Goal: Transaction & Acquisition: Purchase product/service

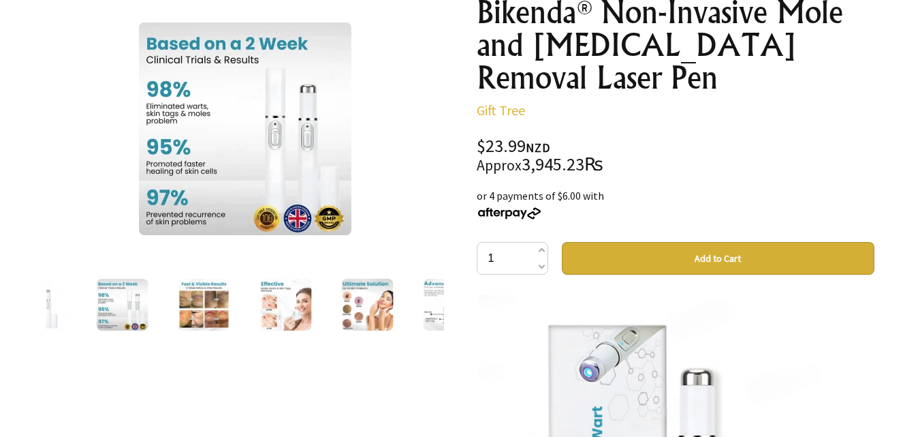
click at [168, 307] on div at bounding box center [204, 304] width 82 height 57
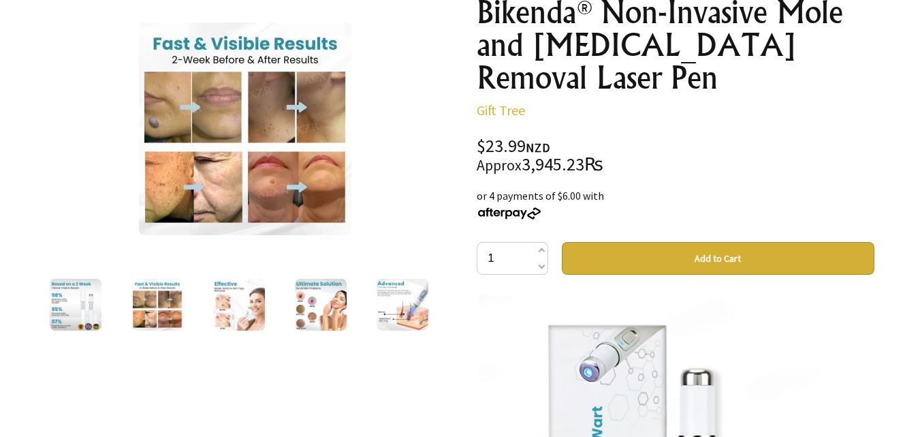
click at [172, 307] on img at bounding box center [157, 305] width 52 height 52
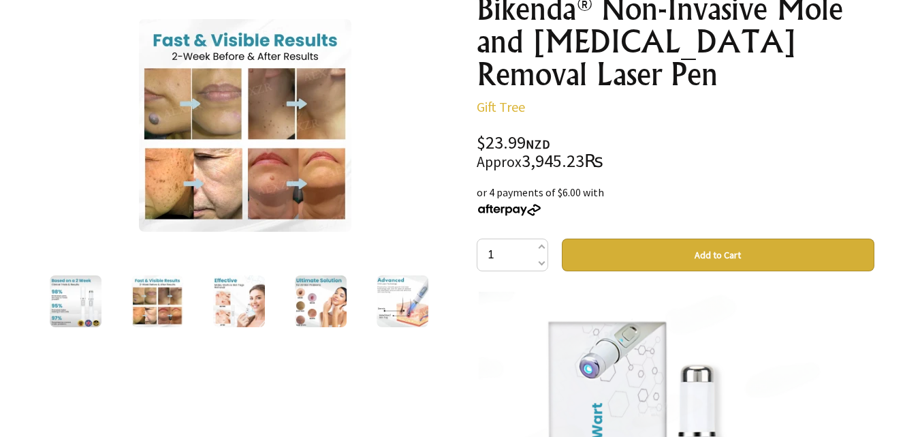
drag, startPoint x: 272, startPoint y: 312, endPoint x: 233, endPoint y: 309, distance: 38.9
click at [233, 309] on div at bounding box center [239, 300] width 82 height 57
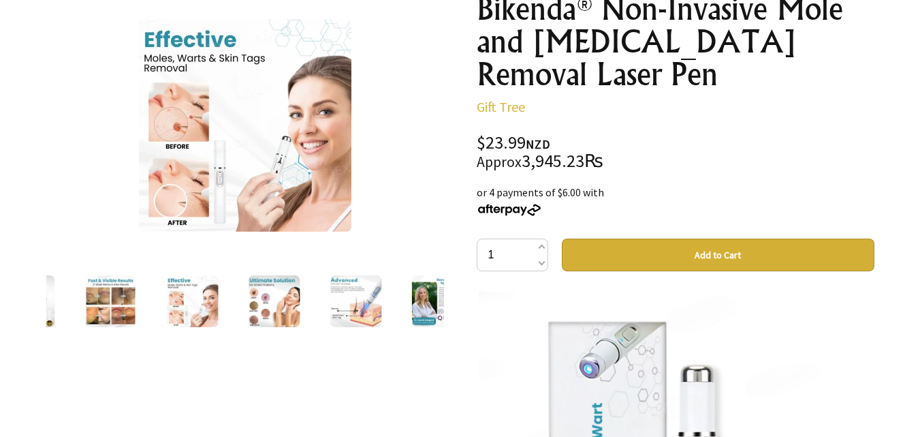
click at [289, 310] on img at bounding box center [274, 301] width 52 height 52
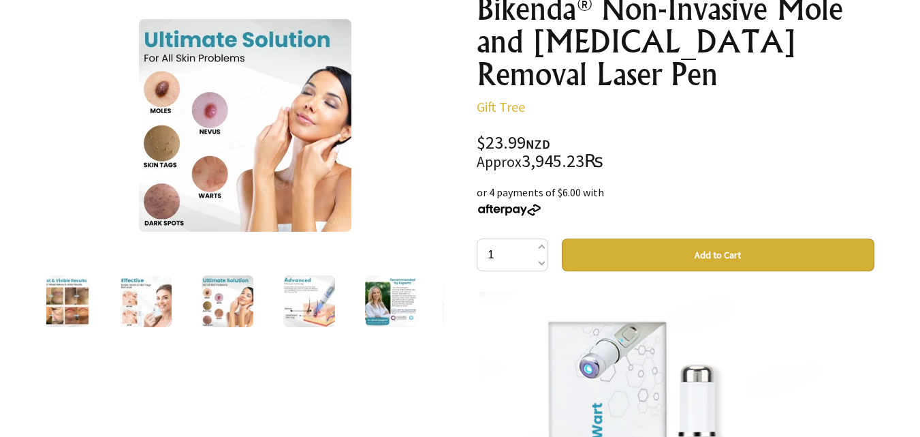
click at [377, 309] on img at bounding box center [391, 301] width 52 height 52
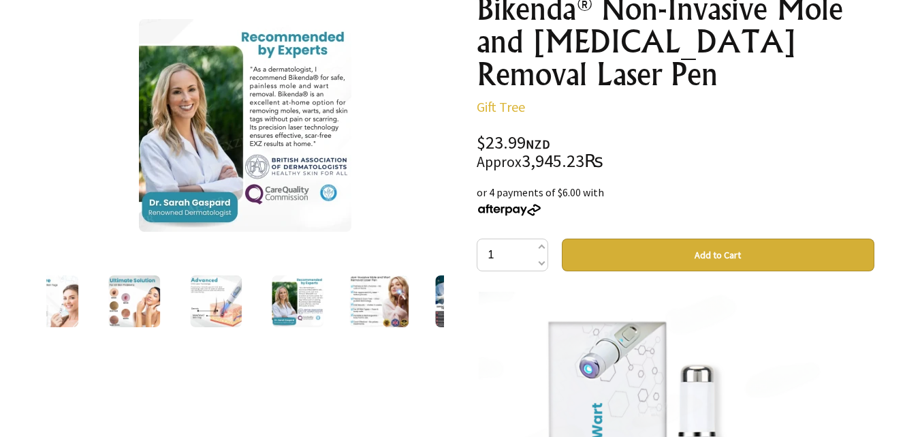
click at [238, 313] on img at bounding box center [216, 301] width 52 height 52
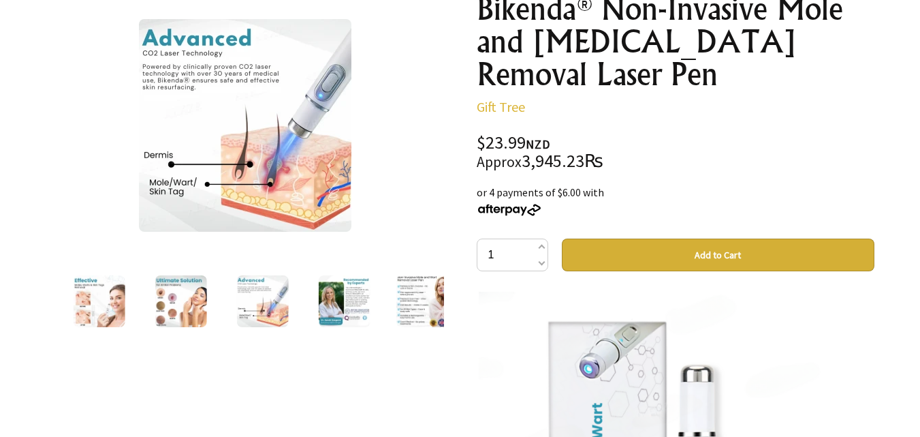
click at [303, 132] on img at bounding box center [245, 125] width 213 height 213
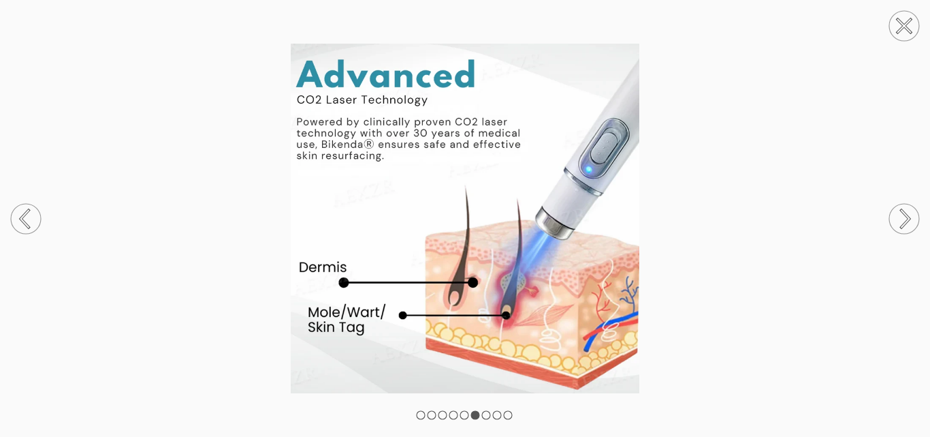
click at [912, 230] on circle at bounding box center [905, 219] width 30 height 30
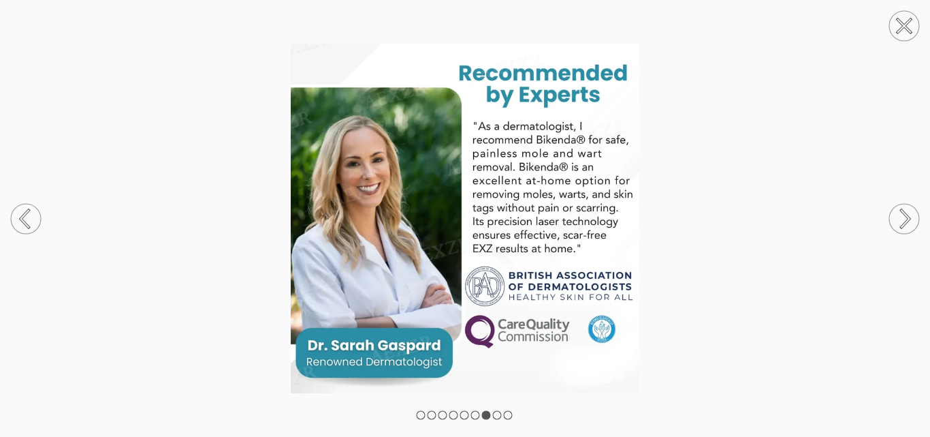
click at [891, 219] on circle at bounding box center [905, 219] width 30 height 30
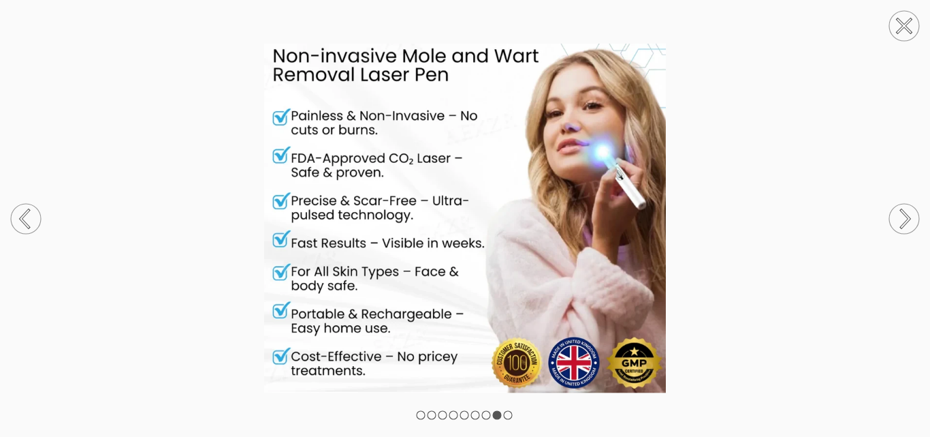
click at [907, 232] on circle at bounding box center [905, 219] width 30 height 30
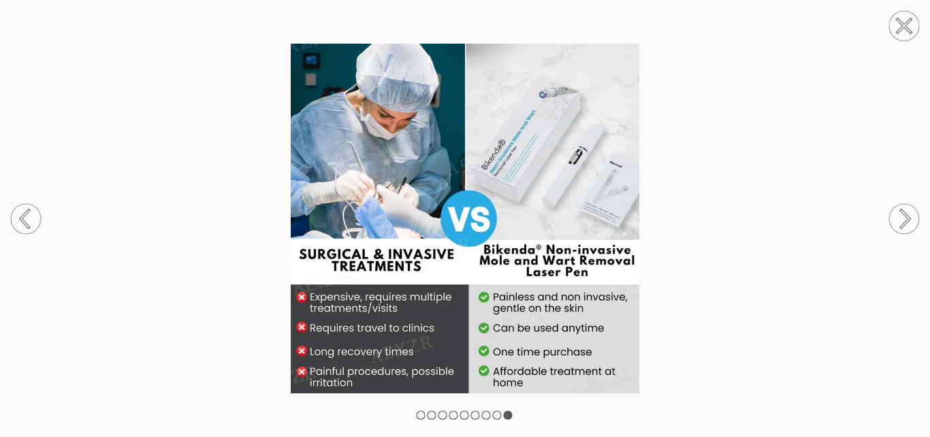
click at [908, 226] on circle at bounding box center [905, 219] width 30 height 30
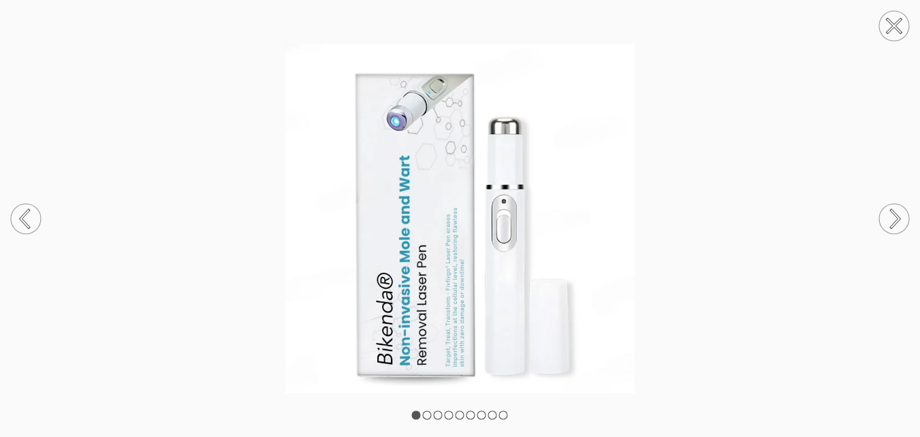
click at [906, 33] on circle at bounding box center [894, 26] width 30 height 30
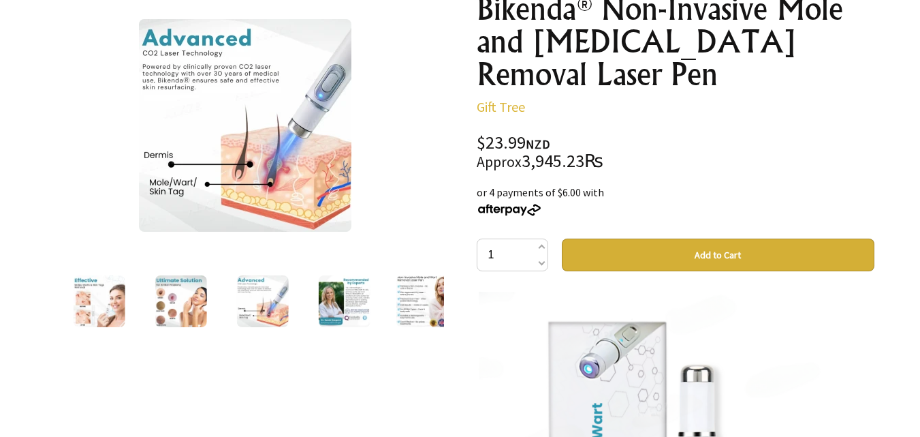
click at [96, 309] on img at bounding box center [99, 301] width 52 height 52
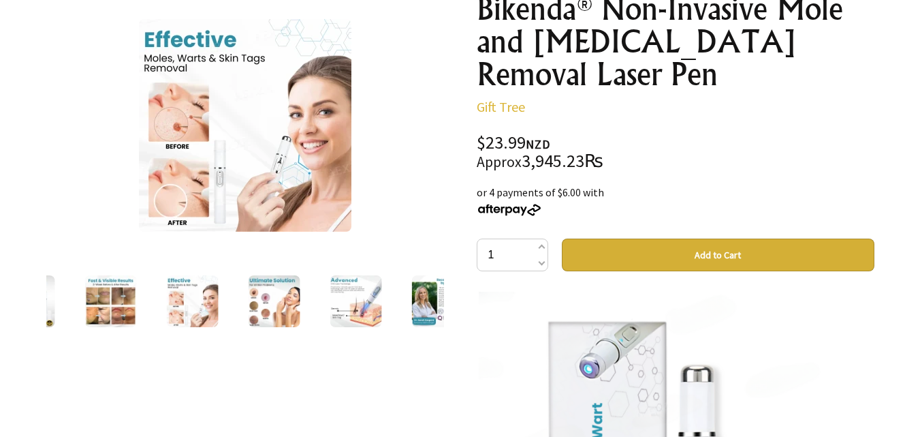
click at [296, 193] on img at bounding box center [245, 125] width 213 height 213
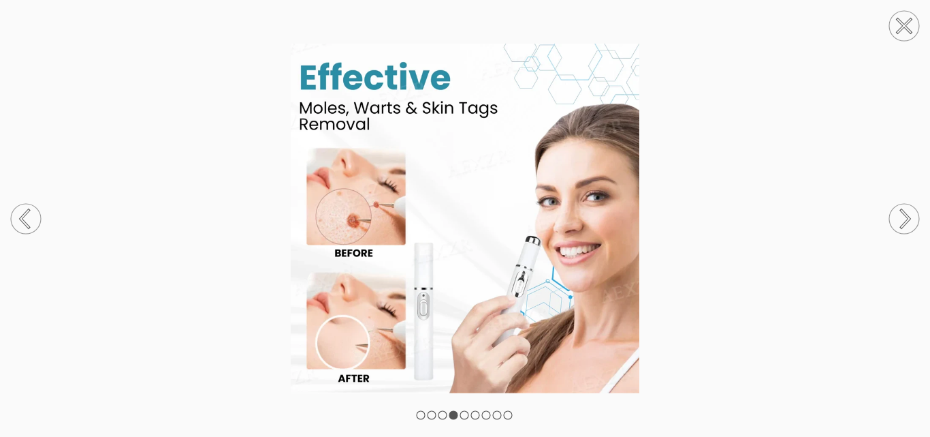
click at [8, 219] on icon at bounding box center [26, 219] width 52 height 72
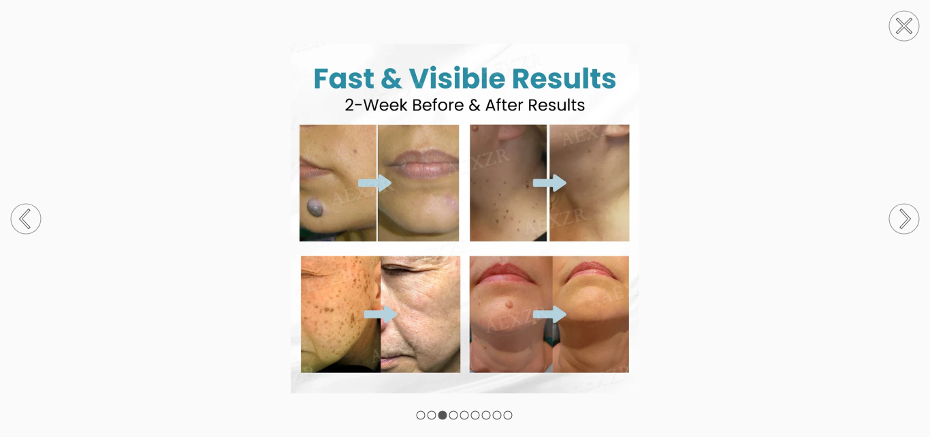
click at [8, 219] on icon at bounding box center [26, 219] width 52 height 72
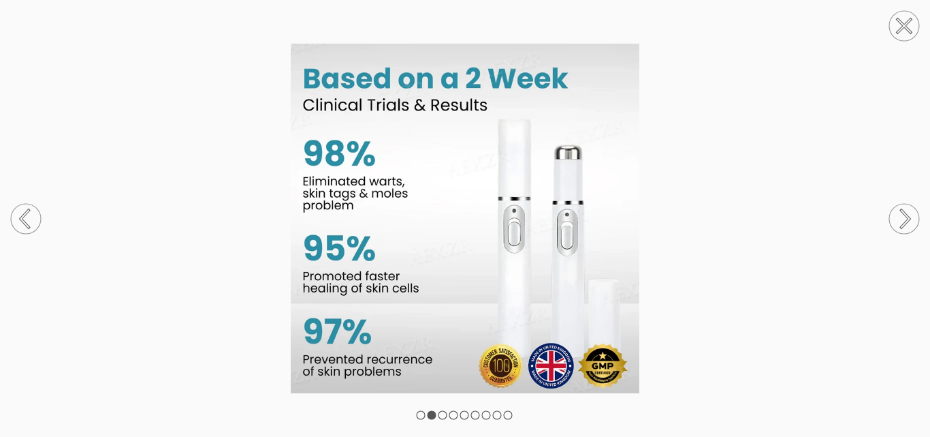
click at [8, 219] on icon at bounding box center [26, 219] width 52 height 72
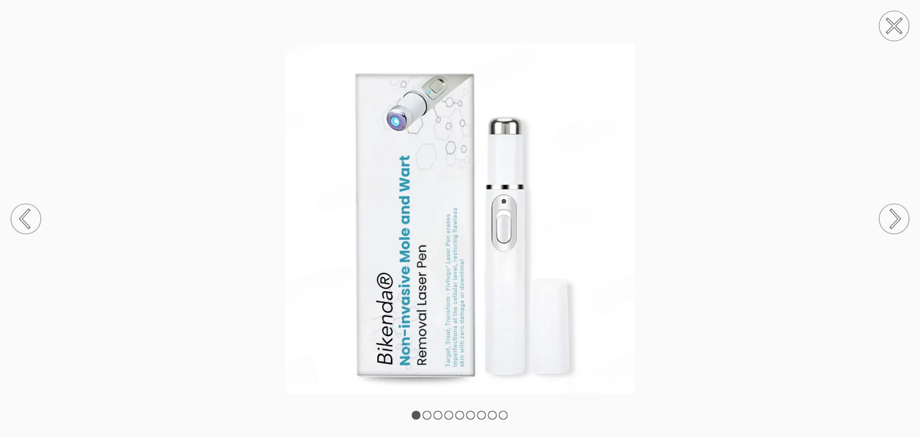
click at [904, 215] on circle at bounding box center [894, 219] width 30 height 30
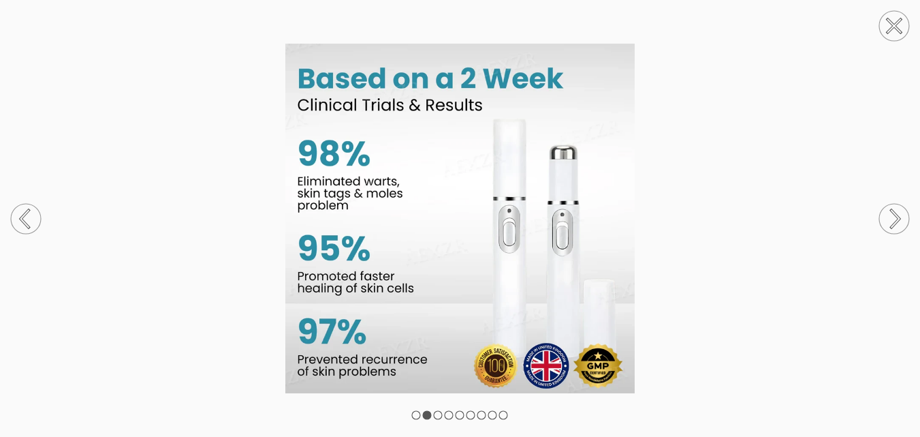
click at [894, 218] on circle at bounding box center [894, 219] width 30 height 30
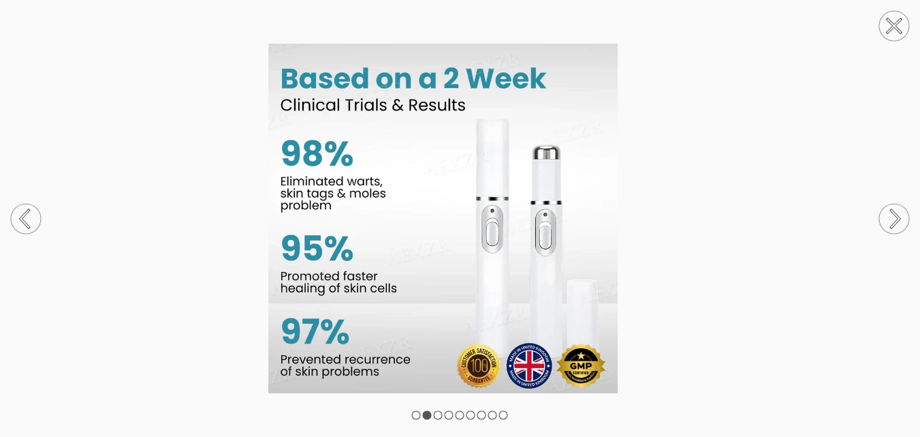
click at [894, 218] on circle at bounding box center [894, 219] width 30 height 30
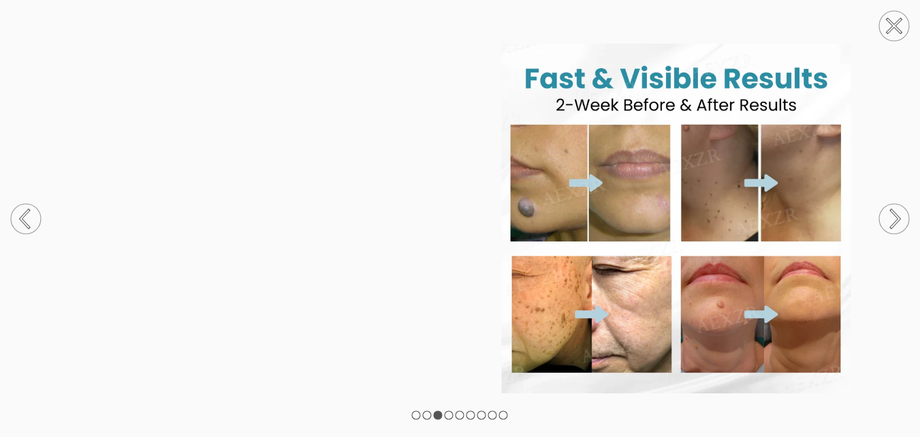
click at [894, 218] on circle at bounding box center [894, 219] width 30 height 30
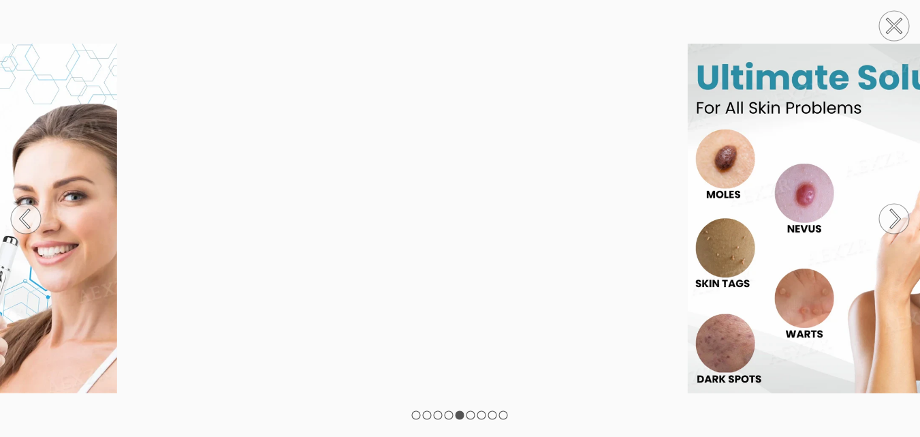
click at [894, 218] on circle at bounding box center [894, 219] width 30 height 30
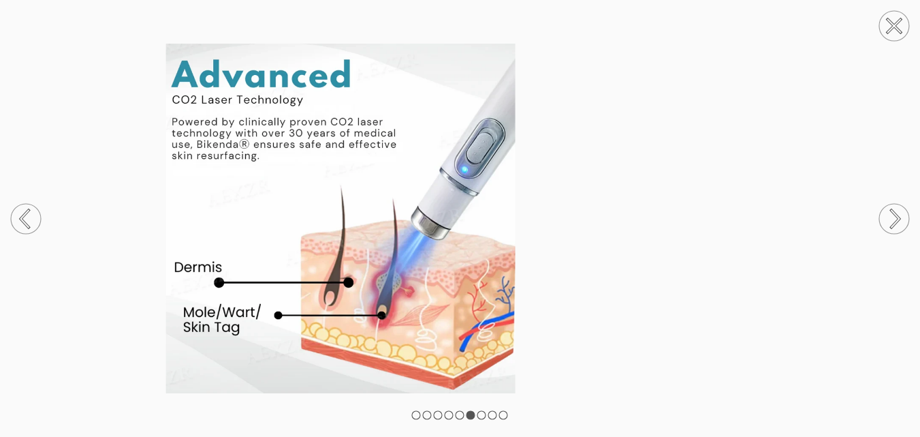
click at [894, 218] on circle at bounding box center [894, 219] width 30 height 30
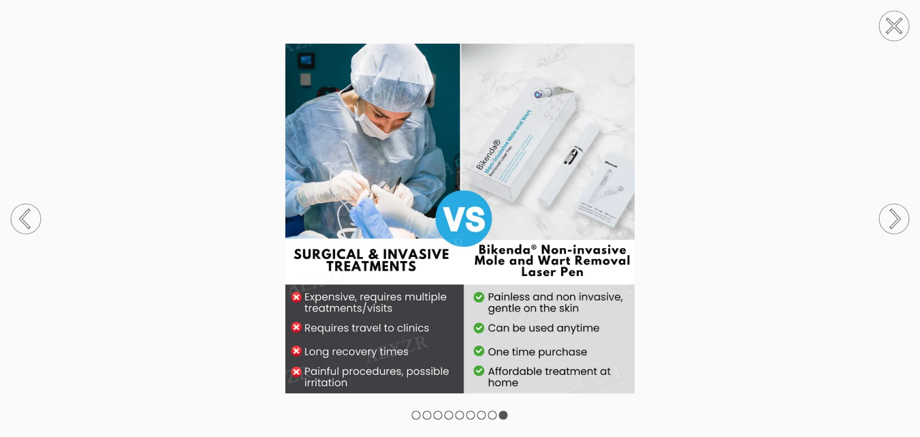
click at [28, 219] on circle at bounding box center [26, 219] width 30 height 30
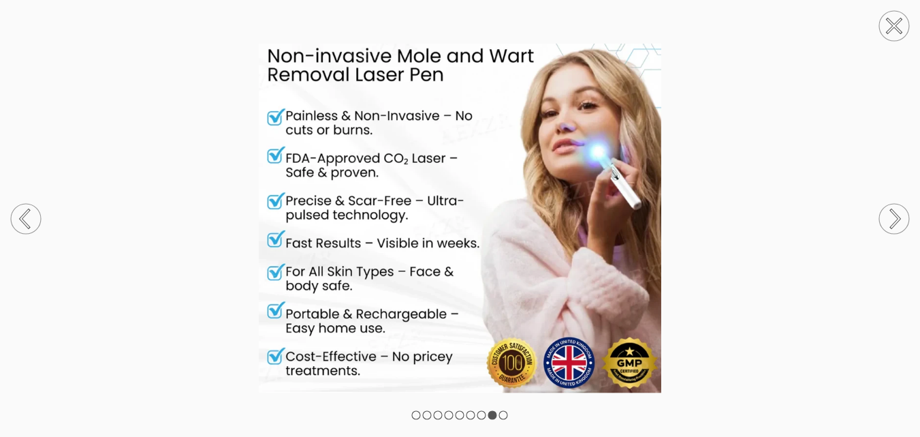
click at [17, 214] on circle at bounding box center [26, 219] width 30 height 30
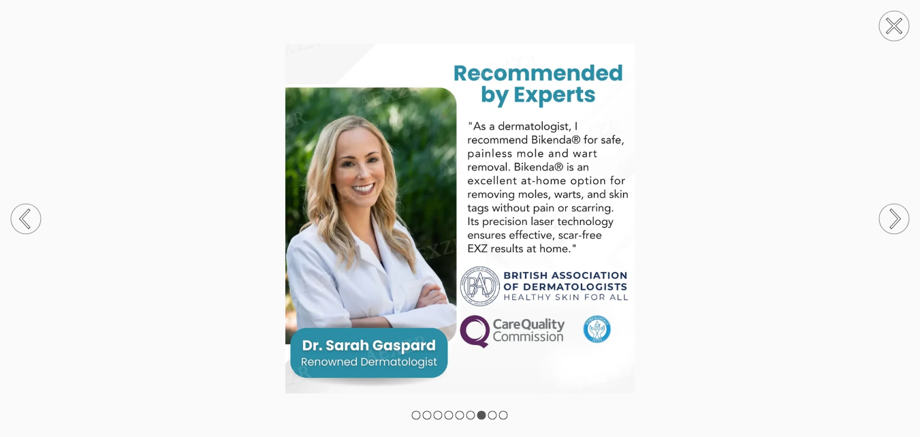
click at [17, 214] on circle at bounding box center [26, 219] width 30 height 30
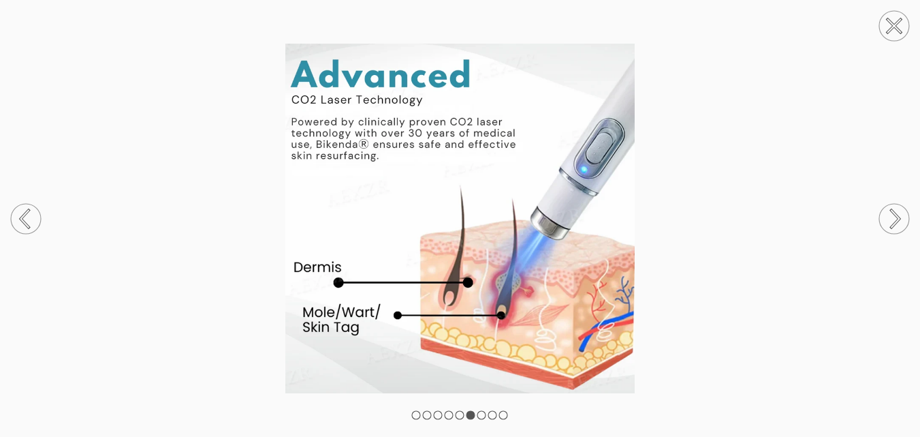
click at [883, 42] on icon at bounding box center [894, 26] width 52 height 52
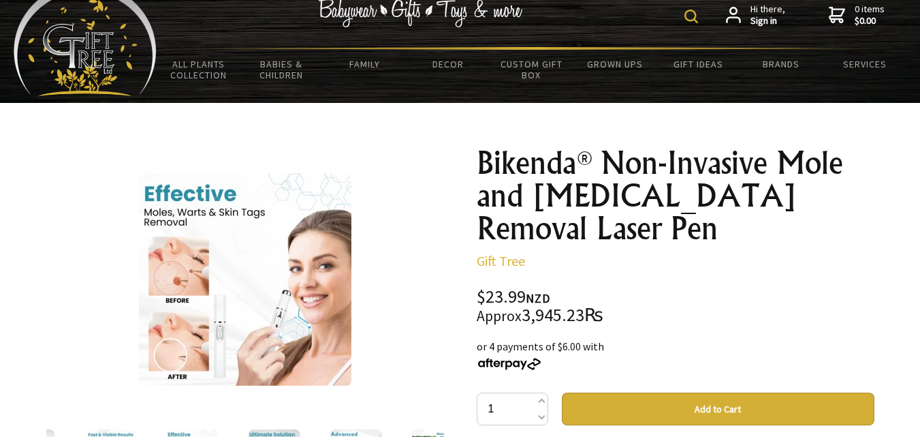
scroll to position [0, 0]
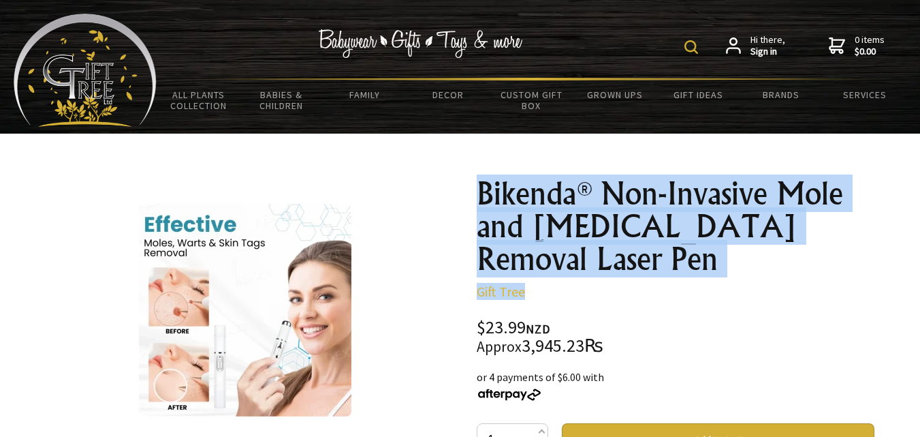
drag, startPoint x: 481, startPoint y: 193, endPoint x: 569, endPoint y: 251, distance: 104.9
click at [569, 283] on p "Gift Tree" at bounding box center [676, 291] width 398 height 16
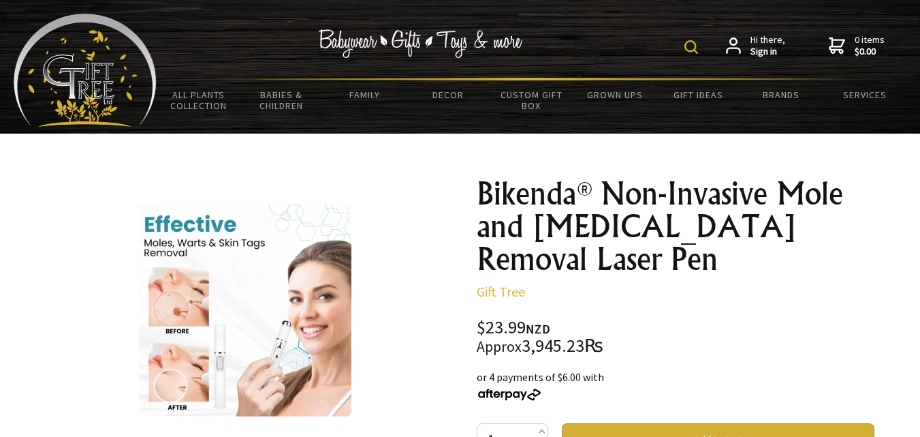
click at [569, 283] on p "Gift Tree" at bounding box center [676, 291] width 398 height 16
click at [518, 203] on h1 "Bikenda® Non-Invasive Mole and [MEDICAL_DATA] Removal Laser Pen" at bounding box center [676, 226] width 398 height 98
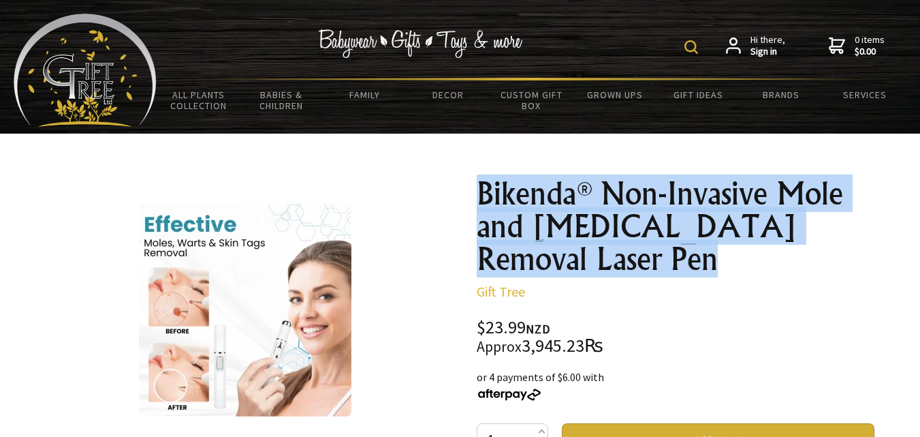
click at [518, 203] on h1 "Bikenda® Non-Invasive Mole and [MEDICAL_DATA] Removal Laser Pen" at bounding box center [676, 226] width 398 height 98
copy div "Bikenda® Non-Invasive Mole and [MEDICAL_DATA] Removal Laser Pen"
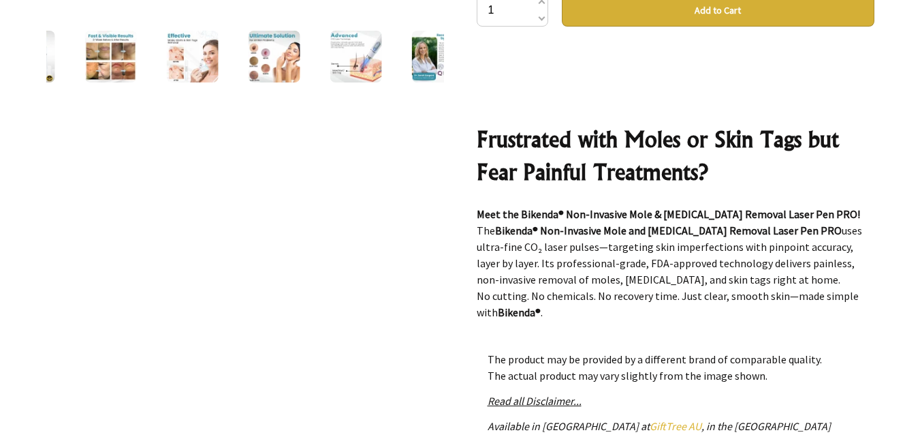
scroll to position [945, 0]
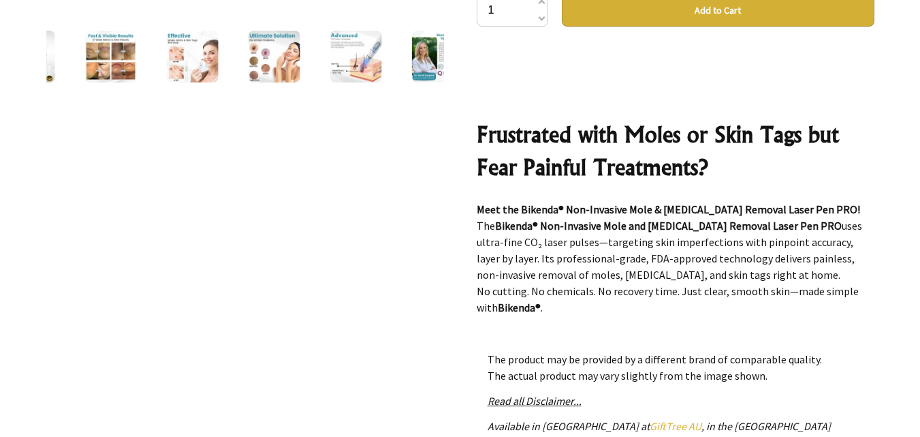
click at [520, 202] on strong "Meet the Bikenda® Non-Invasive Mole & [MEDICAL_DATA] Removal Laser Pen PRO!" at bounding box center [668, 209] width 383 height 14
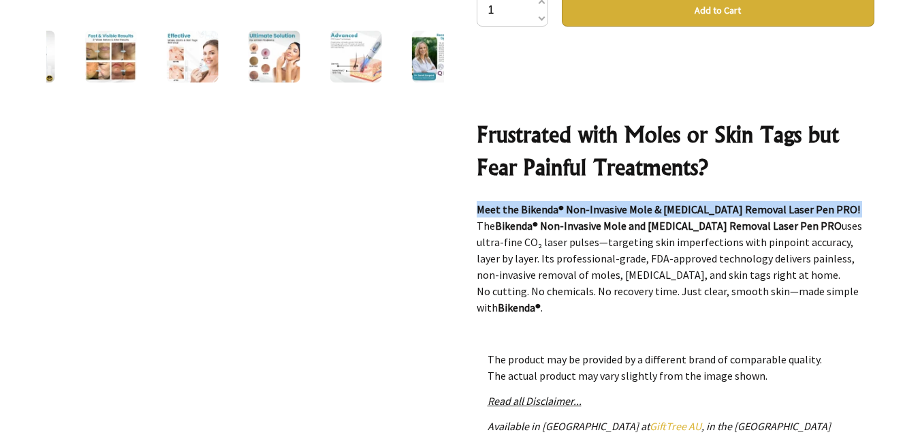
click at [520, 202] on strong "Meet the Bikenda® Non-Invasive Mole & [MEDICAL_DATA] Removal Laser Pen PRO!" at bounding box center [668, 209] width 383 height 14
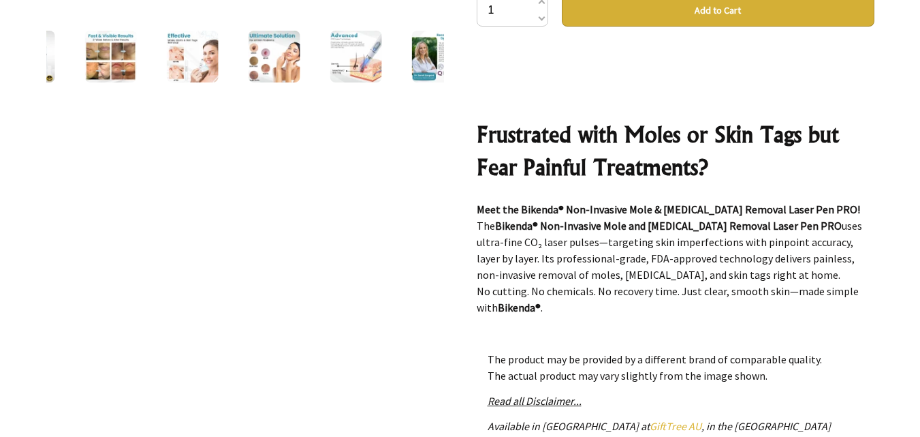
click at [557, 260] on p "Meet the Bikenda® Non-Invasive Mole & [MEDICAL_DATA] Removal Laser Pen PRO! The…" at bounding box center [676, 258] width 398 height 114
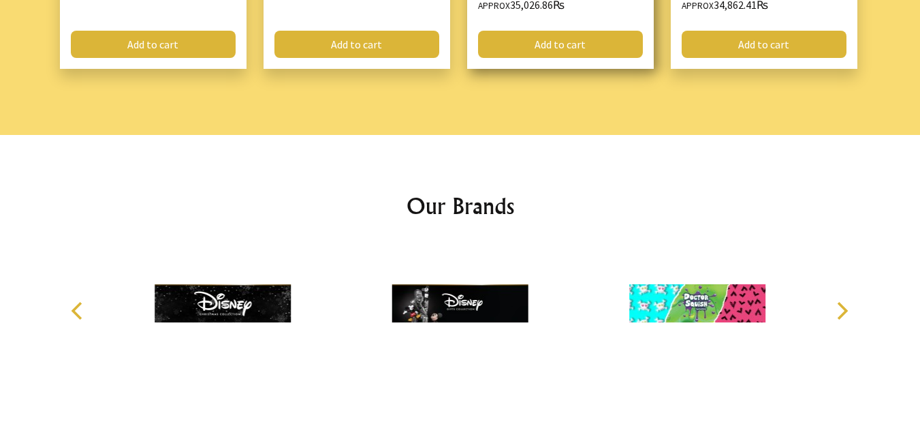
scroll to position [2028, 0]
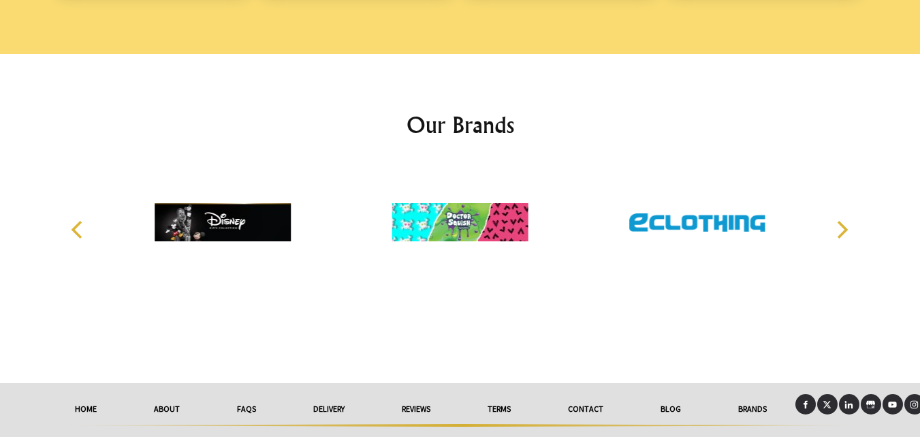
click at [802, 394] on link at bounding box center [806, 404] width 20 height 20
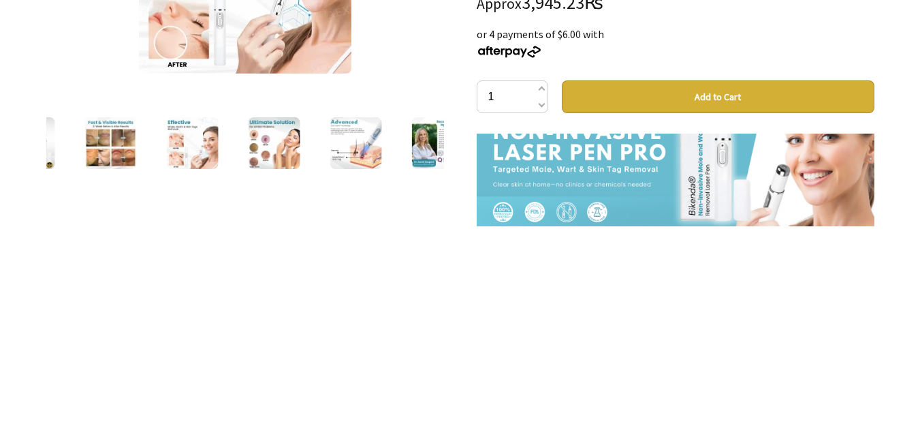
scroll to position [670, 0]
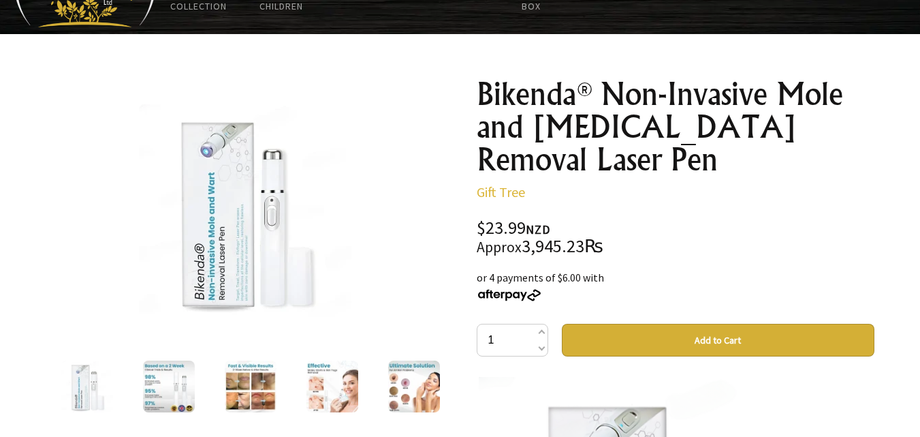
scroll to position [99, 0]
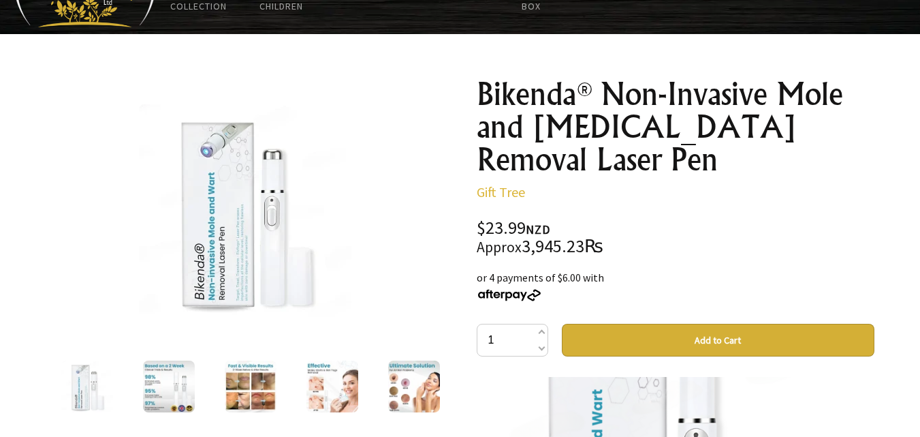
click at [174, 387] on img at bounding box center [169, 386] width 52 height 52
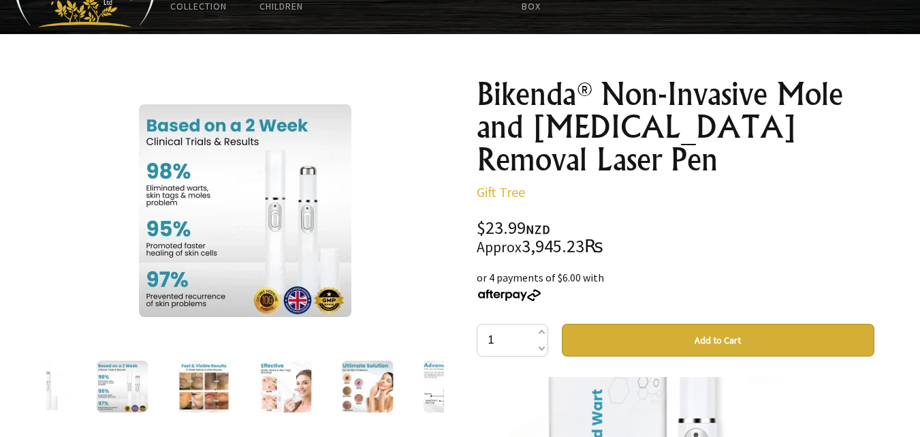
click at [195, 376] on img at bounding box center [204, 386] width 52 height 52
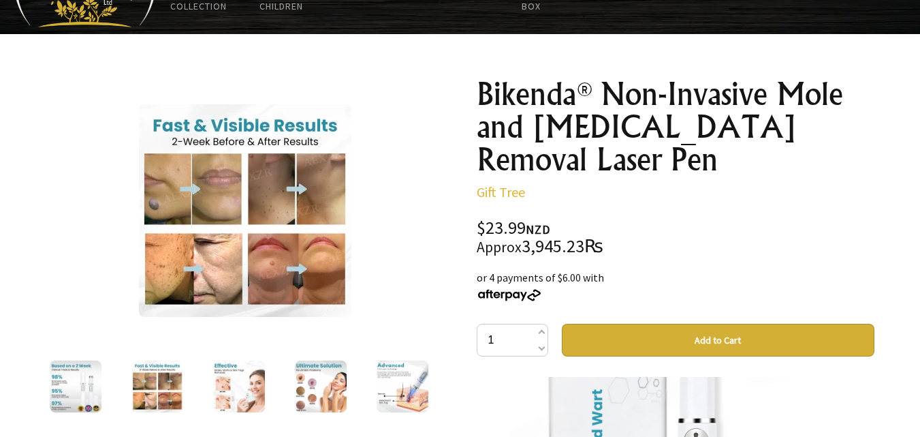
click at [238, 375] on img at bounding box center [239, 386] width 52 height 52
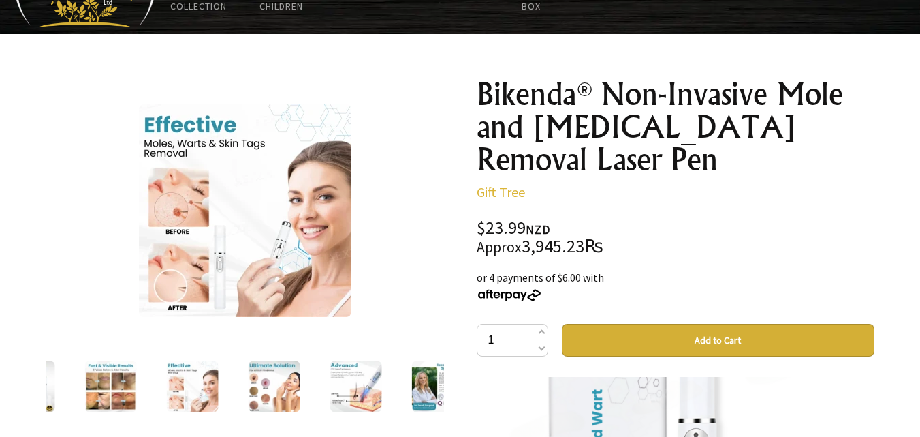
click at [274, 381] on img at bounding box center [274, 386] width 52 height 52
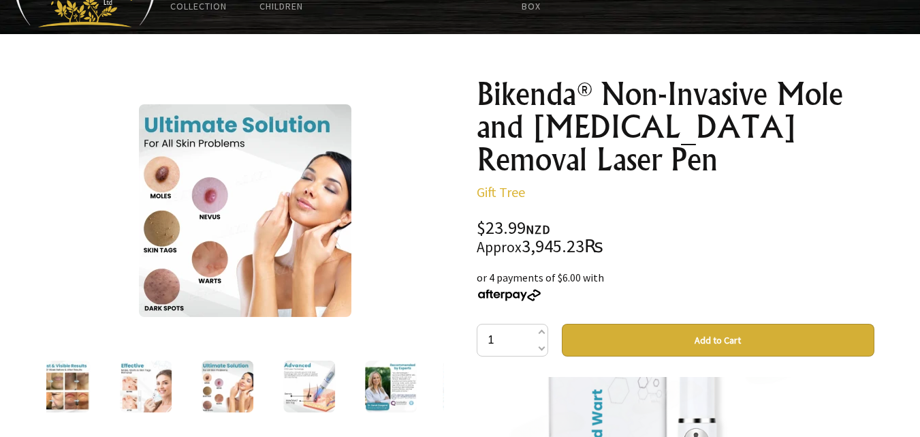
click at [296, 365] on img at bounding box center [309, 386] width 52 height 52
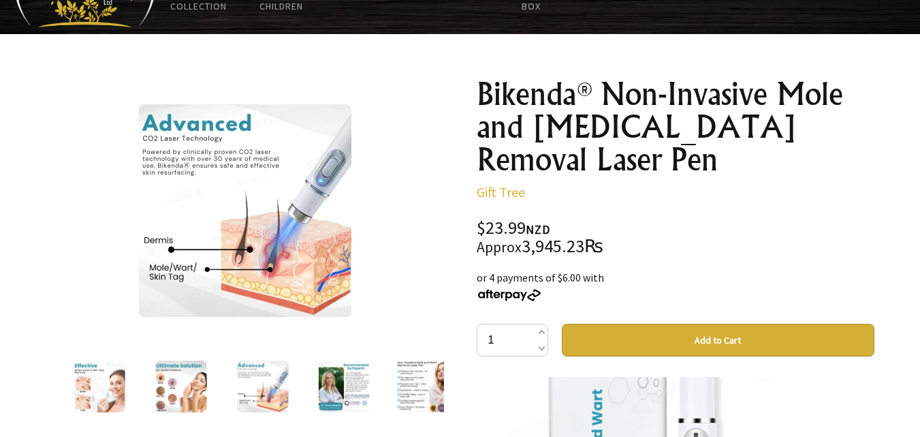
click at [281, 386] on img at bounding box center [262, 386] width 52 height 52
click at [273, 380] on img at bounding box center [262, 386] width 52 height 52
